Goal: Information Seeking & Learning: Learn about a topic

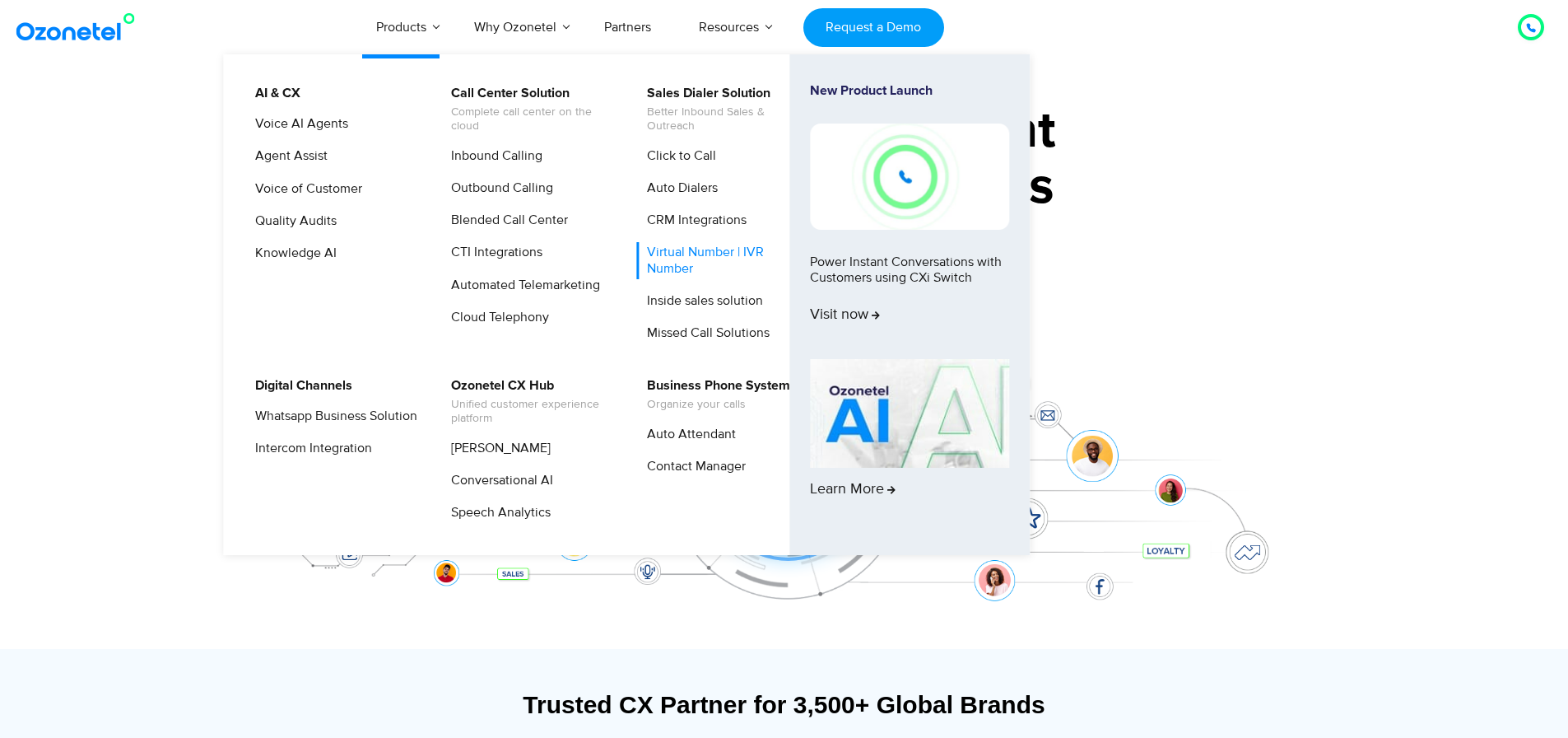
click at [719, 255] on link "Virtual Number | IVR Number" at bounding box center [724, 259] width 175 height 36
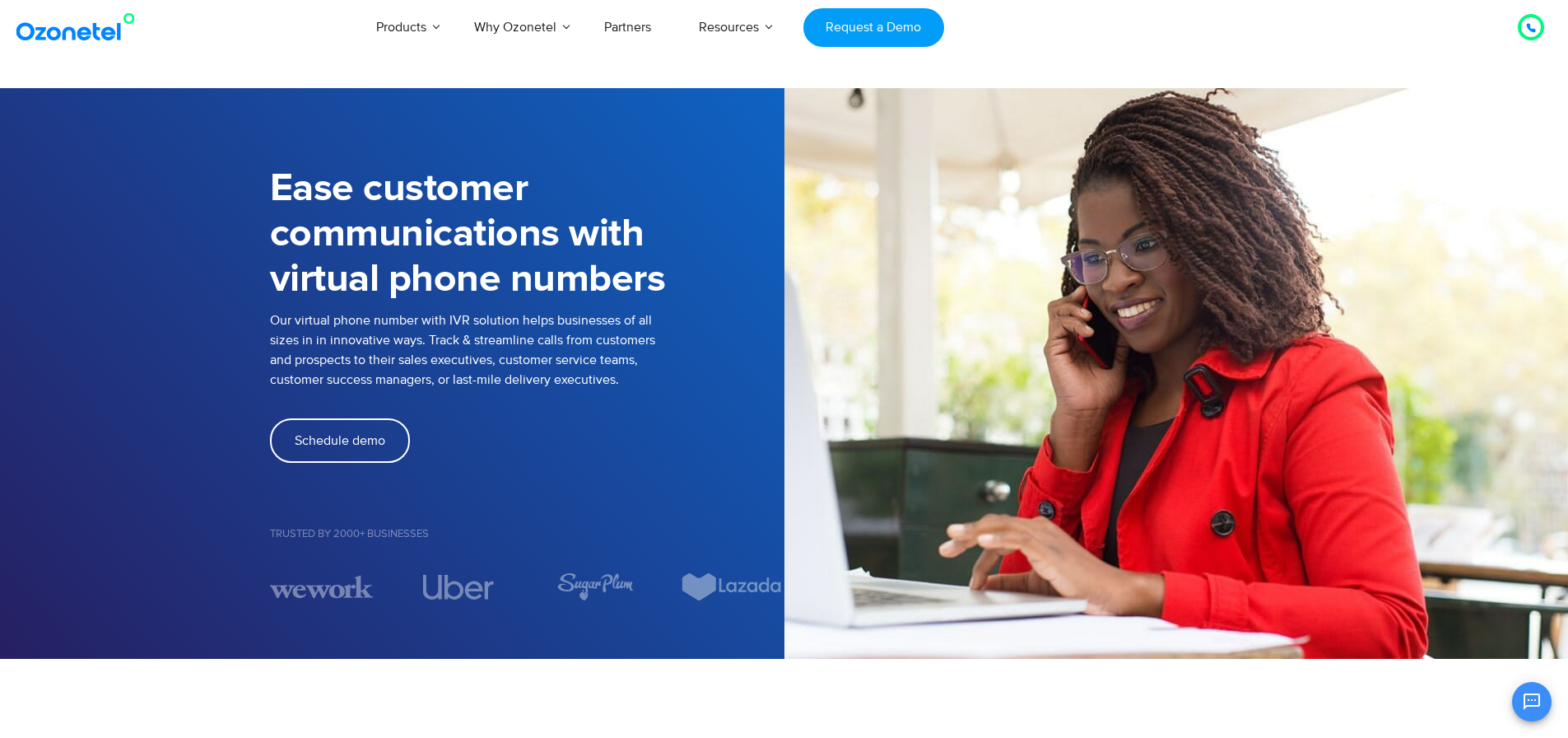
click at [1529, 24] on icon at bounding box center [1531, 28] width 8 height 8
click at [1529, 30] on icon at bounding box center [1531, 28] width 10 height 10
click at [1529, 31] on icon at bounding box center [1531, 28] width 10 height 10
click at [1532, 25] on icon at bounding box center [1531, 28] width 10 height 10
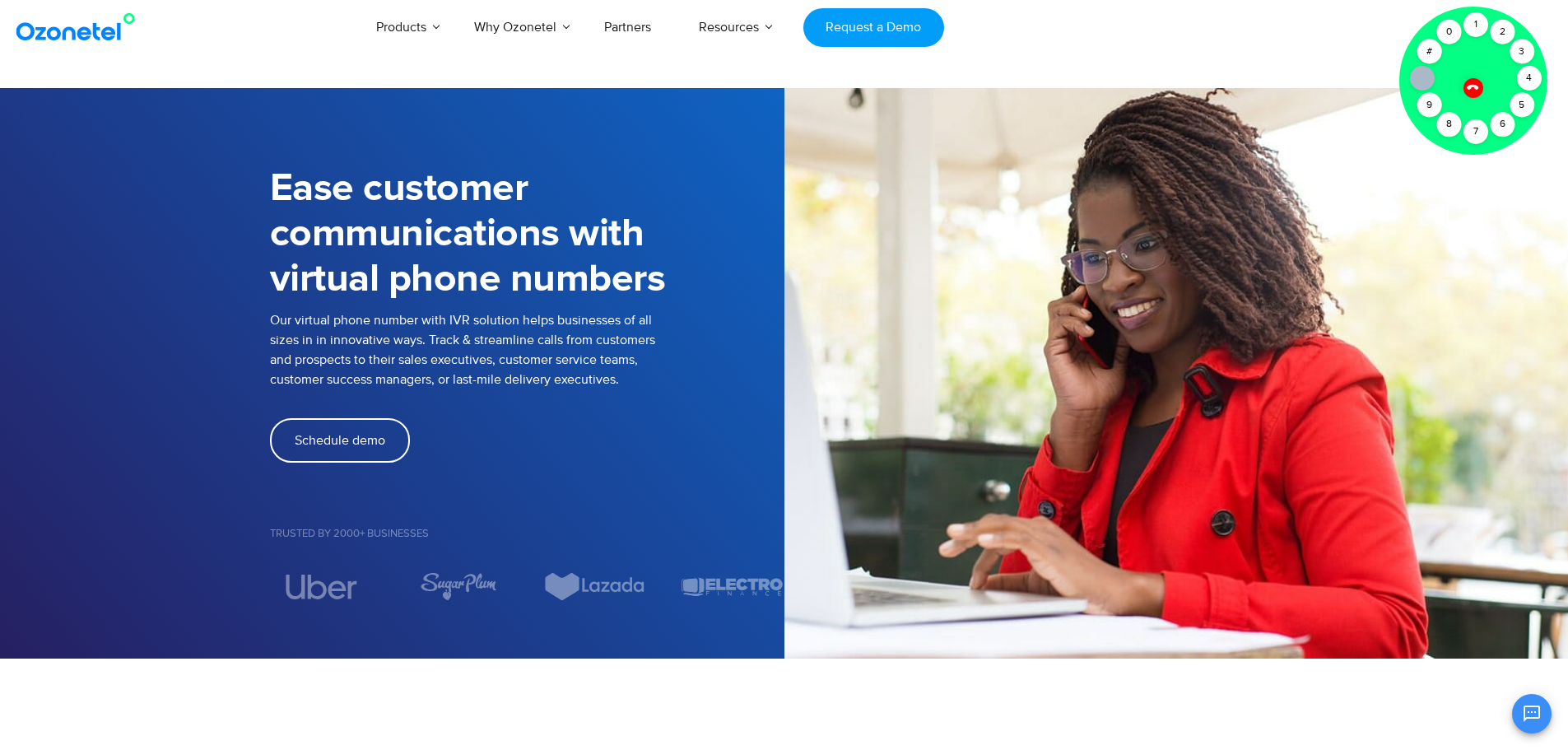
click at [1531, 27] on div "Click to talk to us! Call ended 1 2 3 4 5 6 7 8 9 # 0" at bounding box center [1531, 27] width 0 height 0
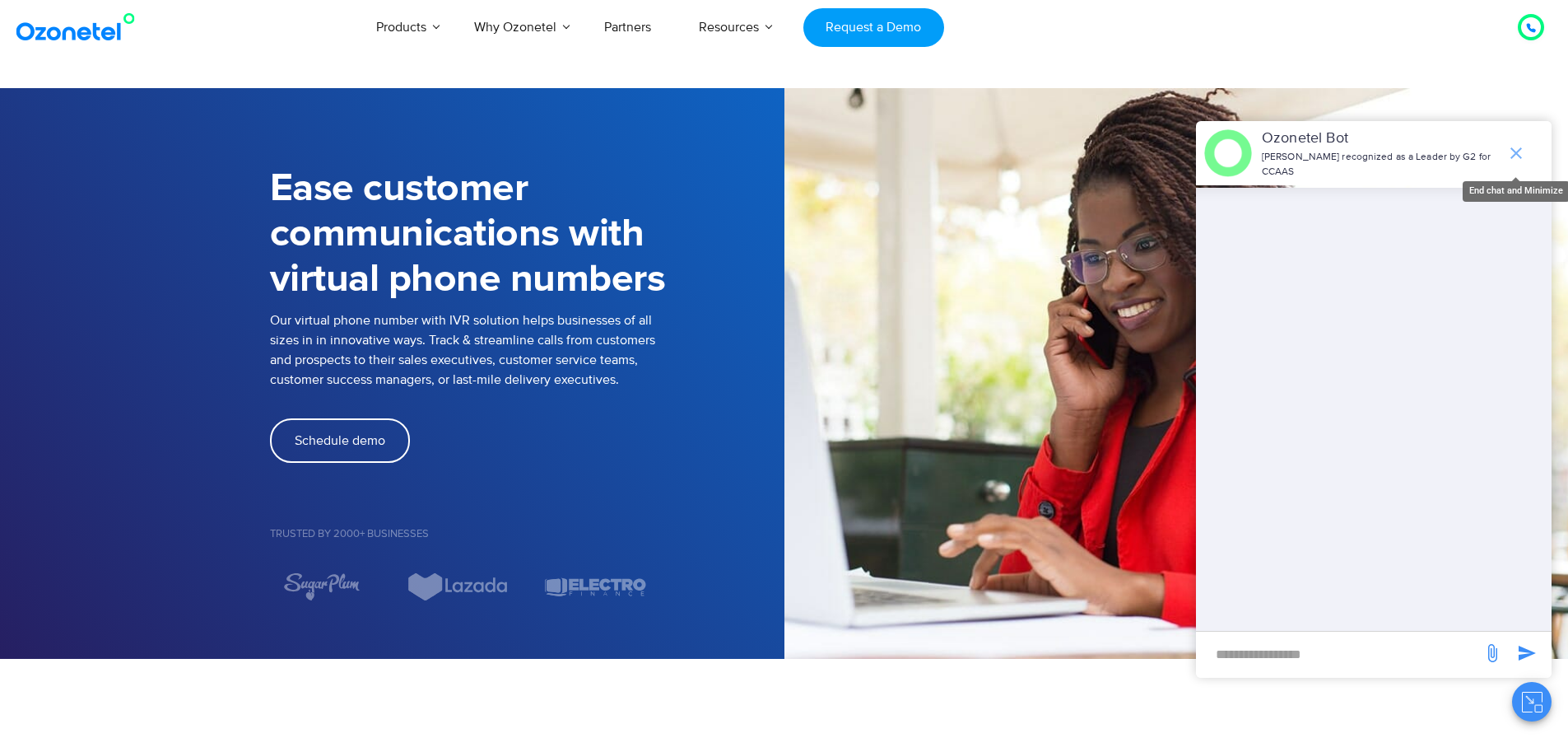
click at [1522, 143] on icon "end chat or minimize" at bounding box center [1515, 152] width 19 height 19
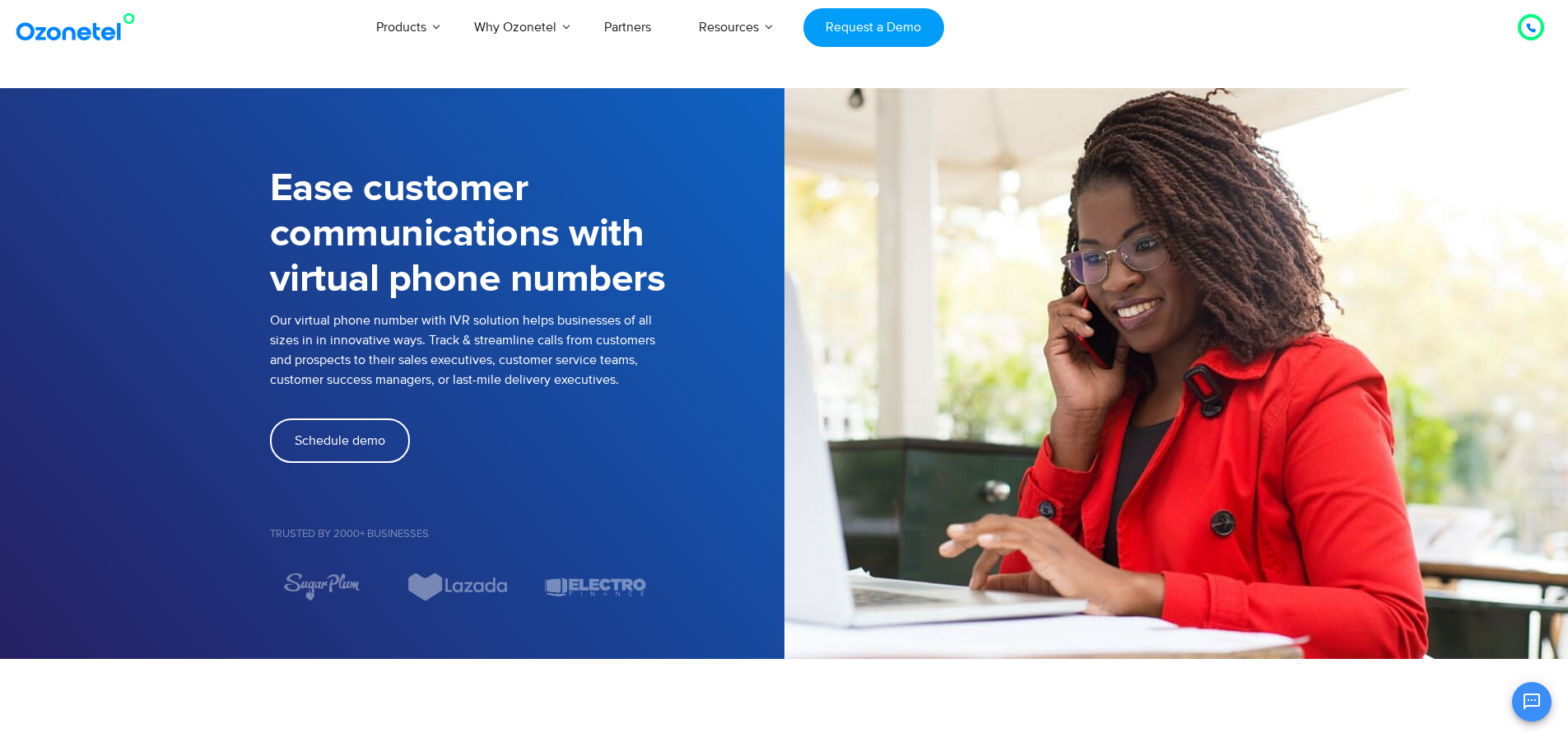
click at [1533, 31] on icon at bounding box center [1531, 28] width 8 height 8
click at [1536, 28] on icon at bounding box center [1531, 28] width 10 height 10
click at [1527, 37] on div at bounding box center [1531, 27] width 27 height 27
click at [1533, 27] on icon at bounding box center [1531, 28] width 10 height 10
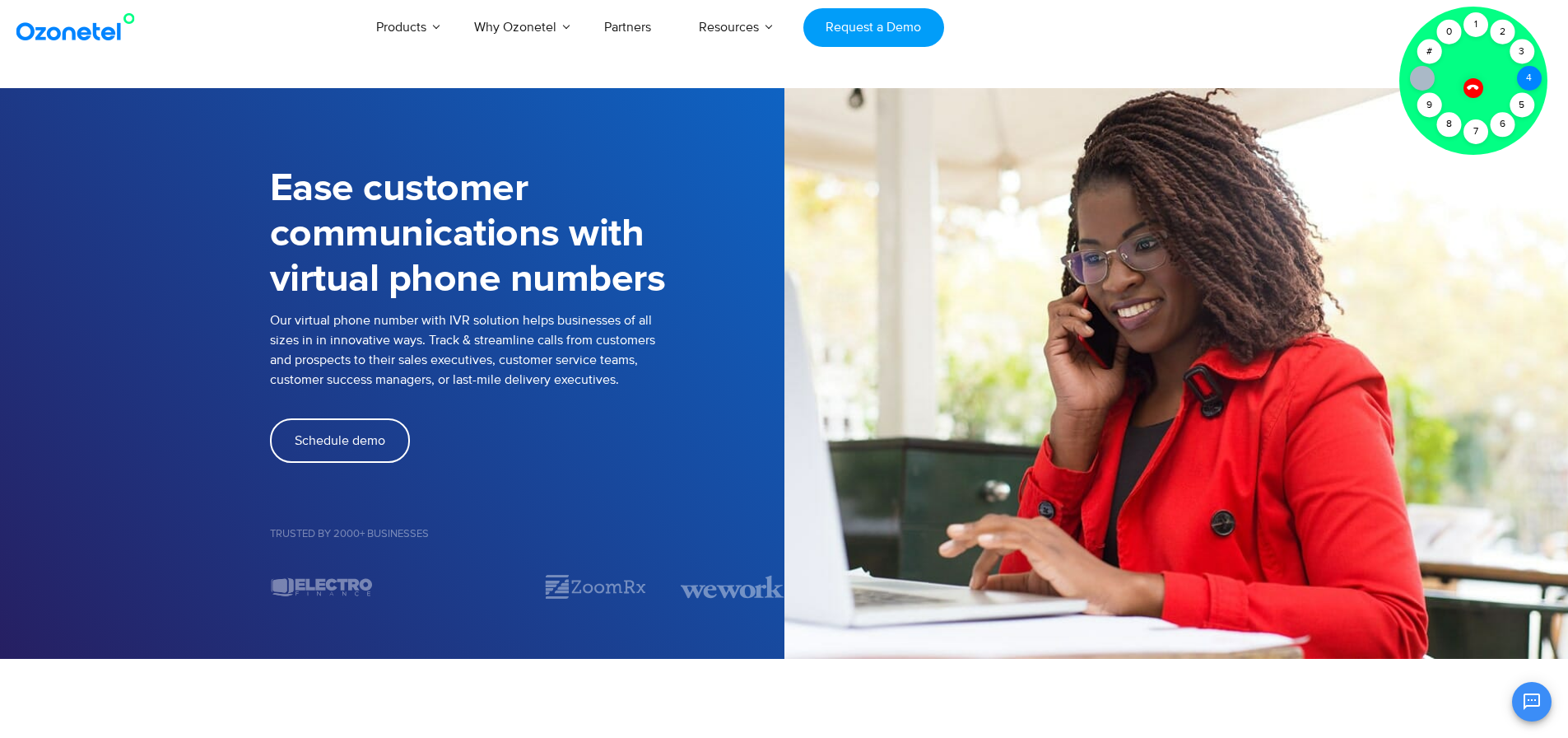
click at [1538, 71] on div "4" at bounding box center [1529, 77] width 25 height 25
click at [1533, 72] on div "4" at bounding box center [1529, 77] width 25 height 25
click at [1523, 105] on div "5" at bounding box center [1522, 105] width 25 height 25
click at [1476, 93] on div at bounding box center [1473, 88] width 20 height 20
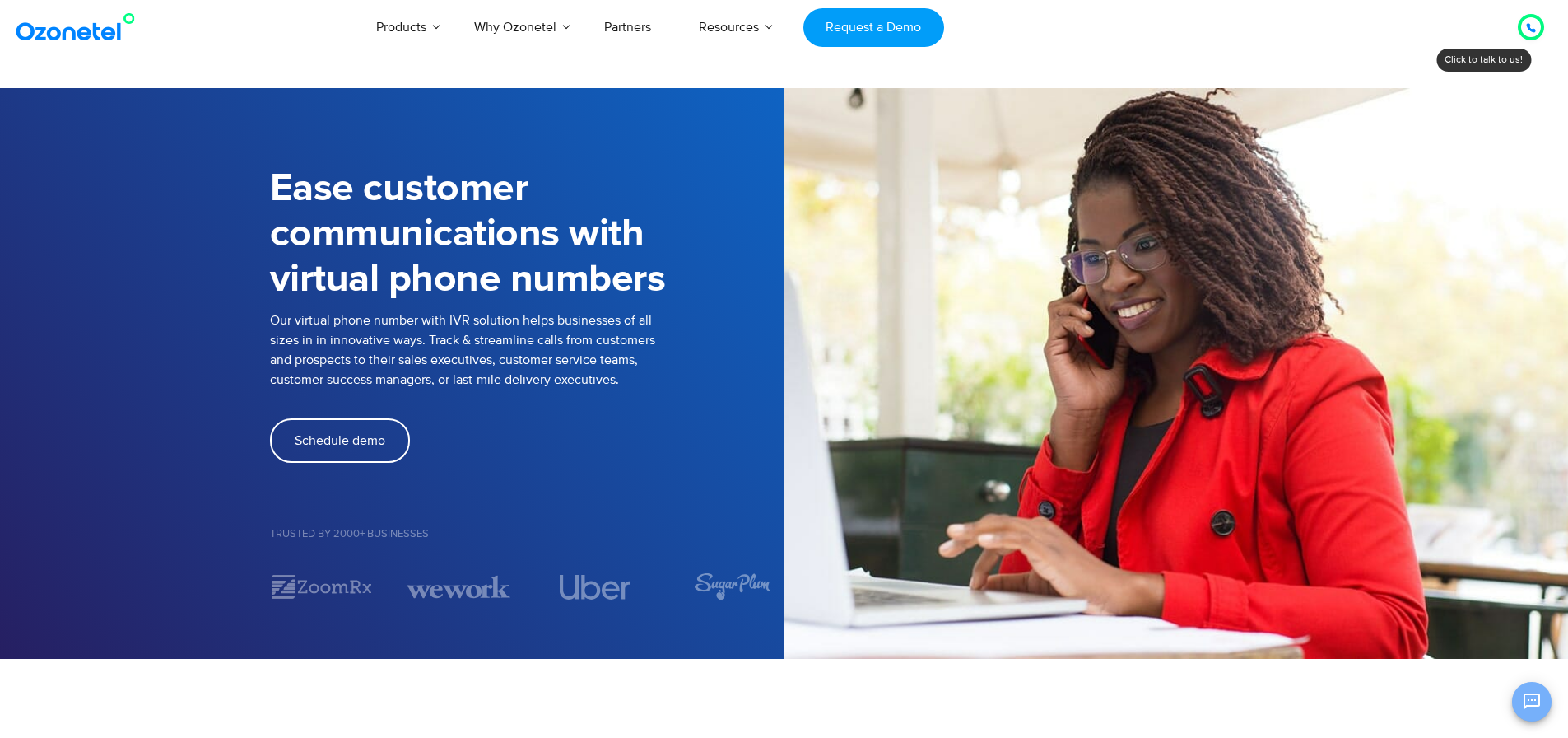
click at [1529, 705] on icon "Open chat" at bounding box center [1532, 702] width 17 height 17
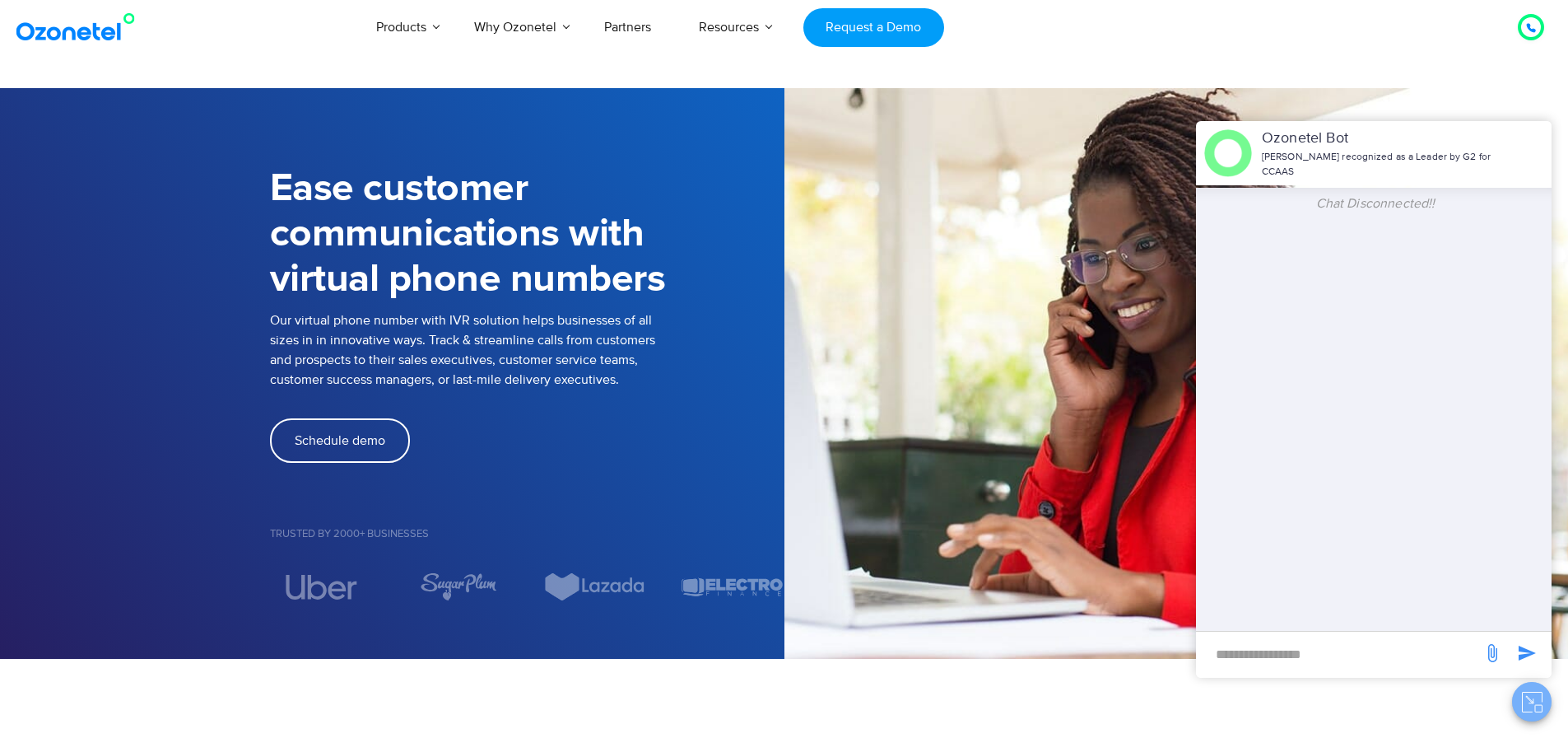
click at [1527, 694] on icon "Close chat" at bounding box center [1532, 702] width 20 height 20
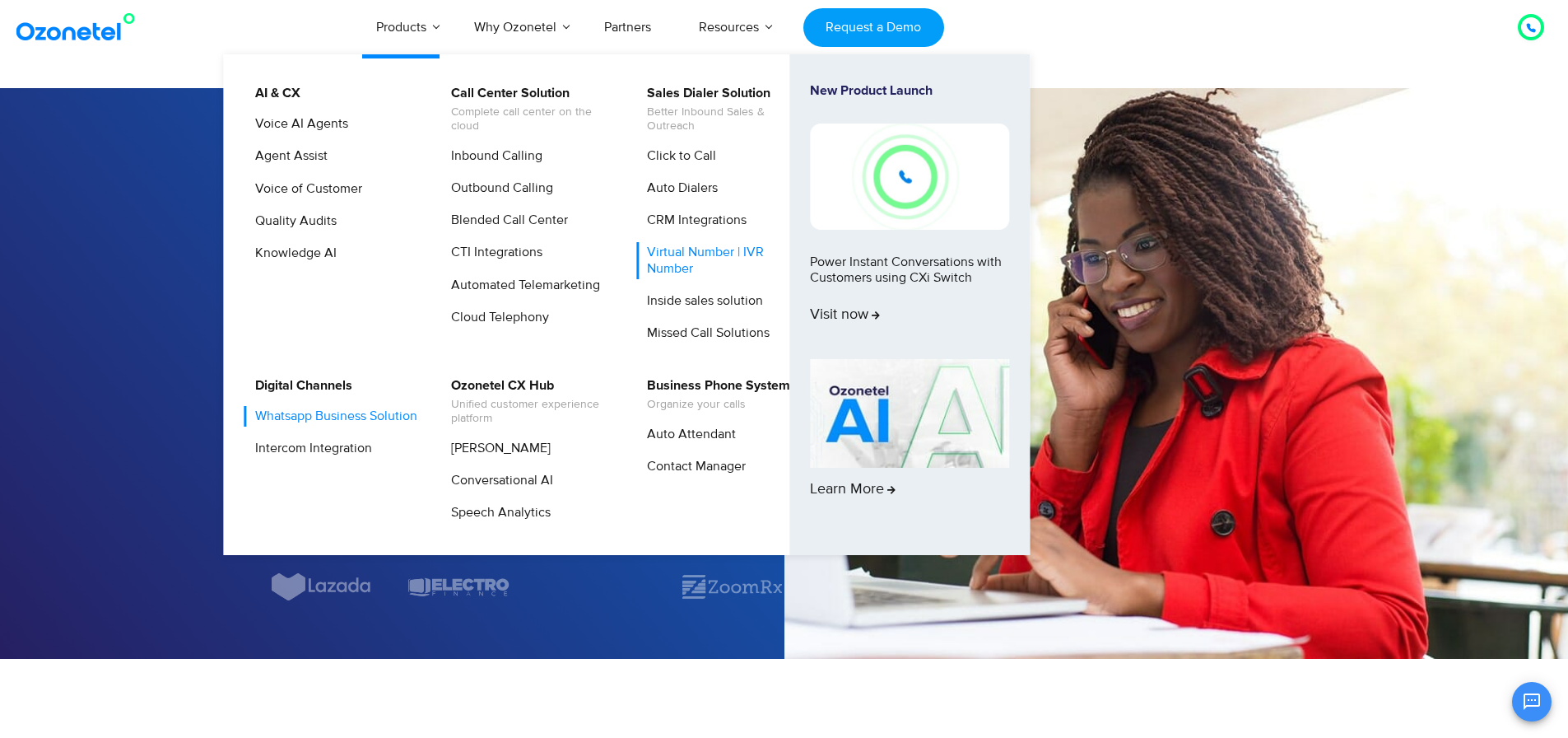
click at [283, 420] on link "Whatsapp Business Solution" at bounding box center [332, 416] width 175 height 20
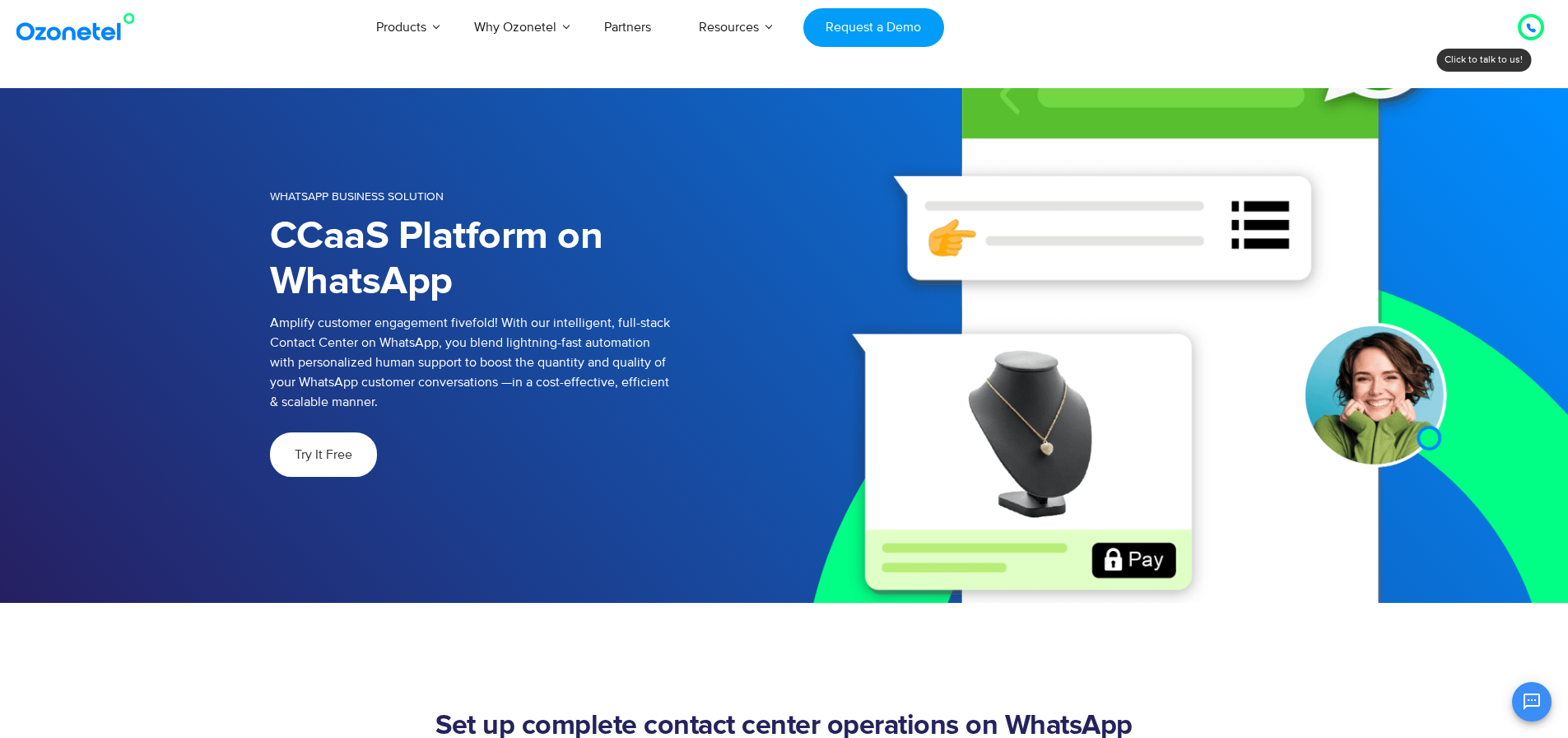
click at [345, 443] on link "Try It Free" at bounding box center [324, 455] width 107 height 44
